Goal: Transaction & Acquisition: Download file/media

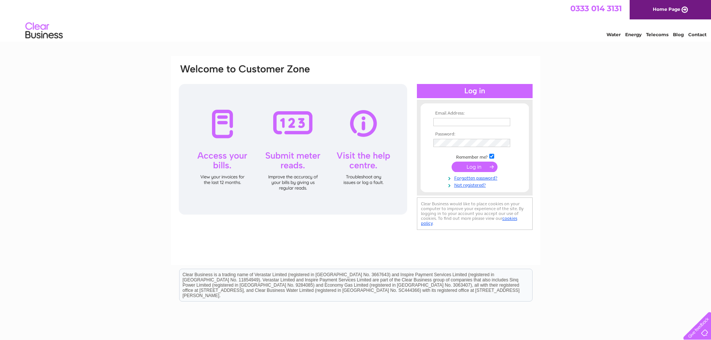
click at [438, 122] on input "text" at bounding box center [471, 122] width 77 height 8
type input "[EMAIL_ADDRESS][DOMAIN_NAME]"
click at [452, 162] on input "submit" at bounding box center [475, 167] width 46 height 10
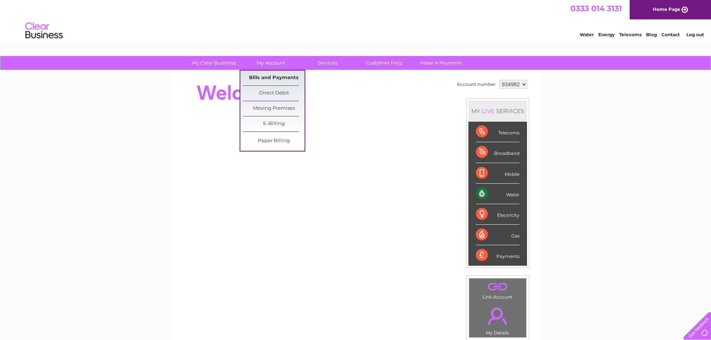
click at [268, 79] on link "Bills and Payments" at bounding box center [274, 78] width 62 height 15
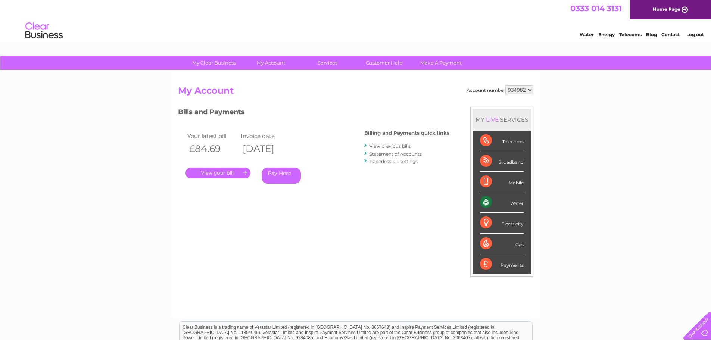
click at [212, 171] on link "." at bounding box center [217, 173] width 65 height 11
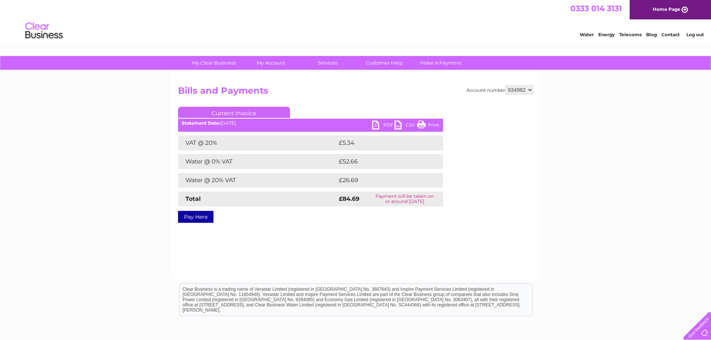
click at [387, 123] on link "PDF" at bounding box center [383, 126] width 22 height 11
click at [410, 124] on link "CSV" at bounding box center [405, 126] width 22 height 11
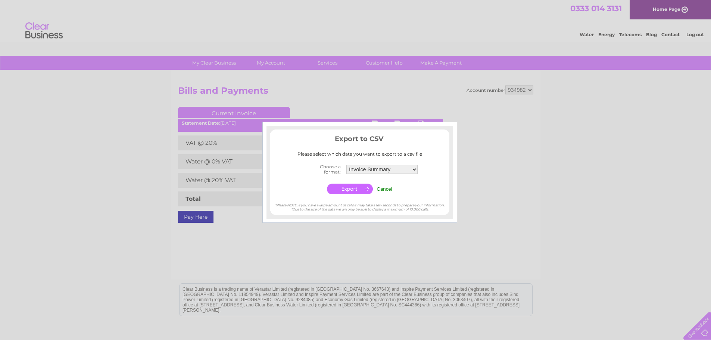
click at [354, 185] on input "button" at bounding box center [350, 189] width 46 height 10
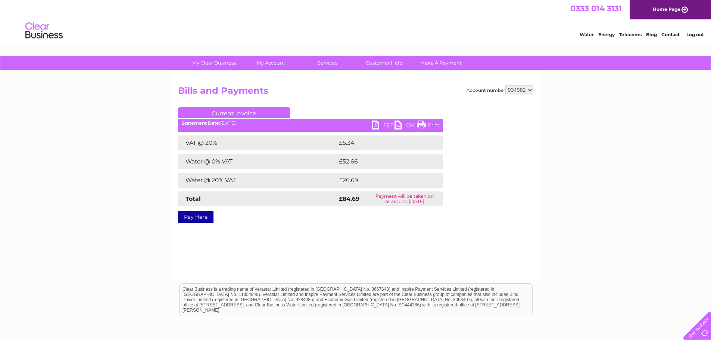
click at [377, 91] on h2 "Bills and Payments" at bounding box center [355, 92] width 355 height 14
